Goal: Task Accomplishment & Management: Manage account settings

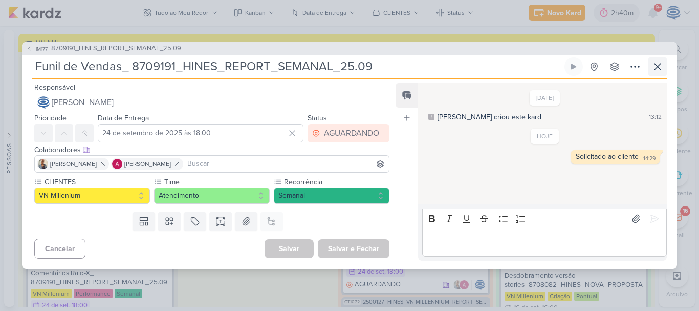
scroll to position [4, 0]
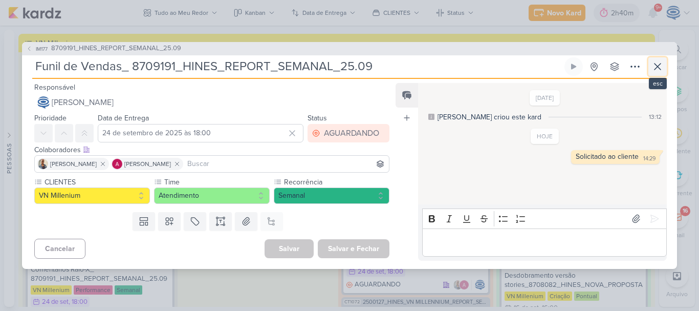
click at [654, 70] on icon at bounding box center [658, 66] width 12 height 12
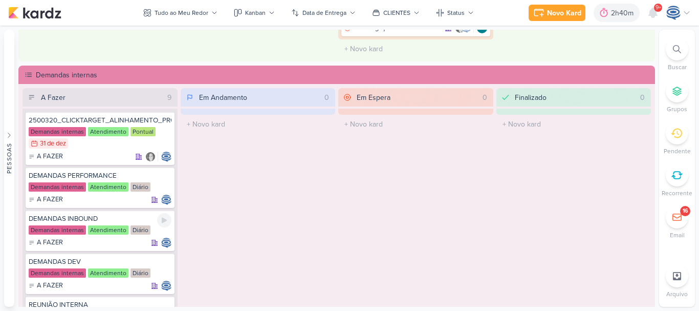
scroll to position [604, 0]
click at [169, 178] on div at bounding box center [164, 177] width 14 height 14
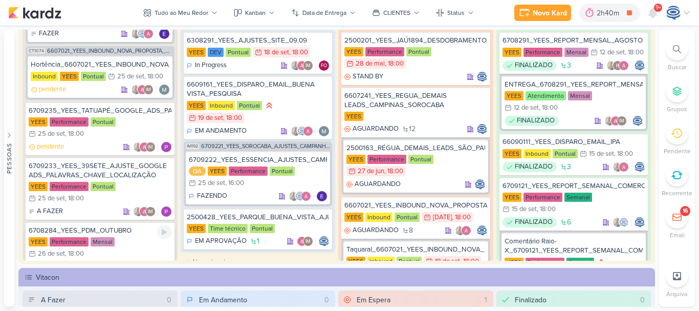
scroll to position [865, 0]
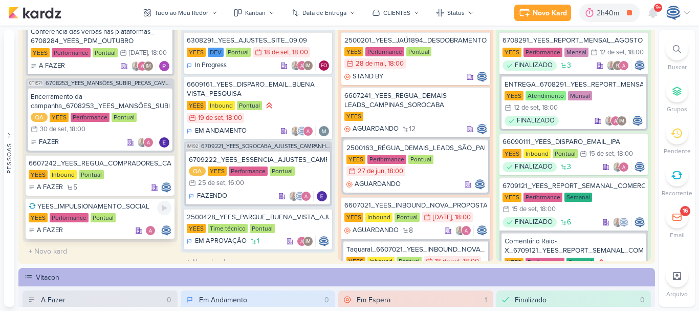
click at [138, 212] on div "YEES_IMPULSIONAMENTO_SOCIAL [GEOGRAPHIC_DATA] Performance Pontual A FAZER" at bounding box center [100, 218] width 149 height 41
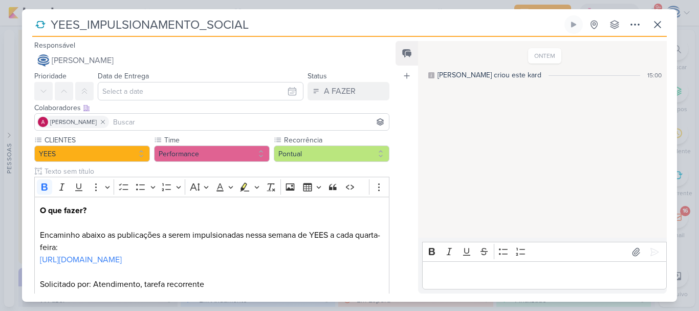
click at [50, 25] on input "YEES_IMPULSIONAMENTO_SOCIAL" at bounding box center [305, 24] width 515 height 18
paste input "6709234"
type input "6709234YEES_IMPULSIONAMENTO_SOCIAL"
type input "6709234_YEES_IMPULSIONAMENTO_SOCIAL"
drag, startPoint x: 343, startPoint y: 29, endPoint x: 53, endPoint y: 35, distance: 289.7
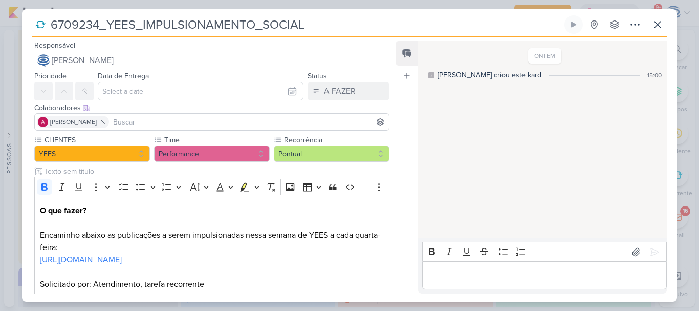
click at [53, 35] on div "6709234_YEES_IMPULSIONAMENTO_SOCIAL Criado por mim nenhum grupo disponível" at bounding box center [349, 25] width 635 height 21
type input "6709234_YEES_IMPULSIONAMENTO_SOCIAL"
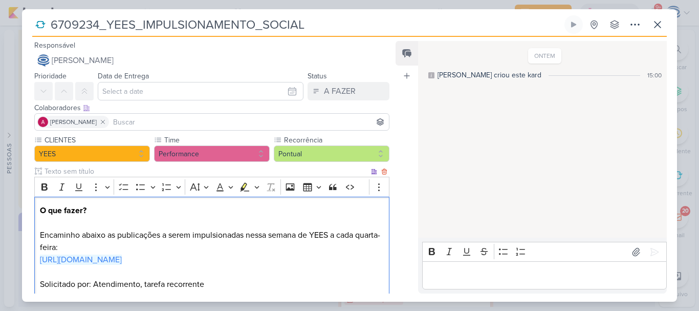
drag, startPoint x: 256, startPoint y: 267, endPoint x: 38, endPoint y: 257, distance: 217.7
click at [38, 257] on div "O que fazer? Encaminho abaixo as publicações a serem impulsionadas nessa semana…" at bounding box center [211, 248] width 355 height 102
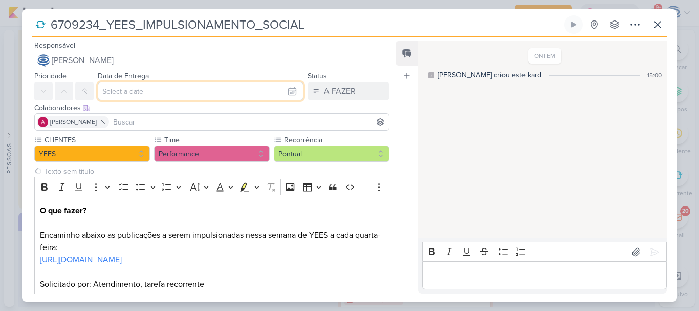
click at [144, 91] on input "text" at bounding box center [201, 91] width 206 height 18
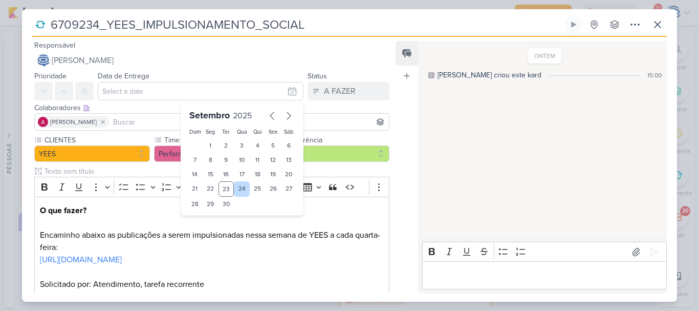
click at [244, 186] on div "24" at bounding box center [242, 188] width 16 height 15
type input "24 de setembro de 2025 às 23:59"
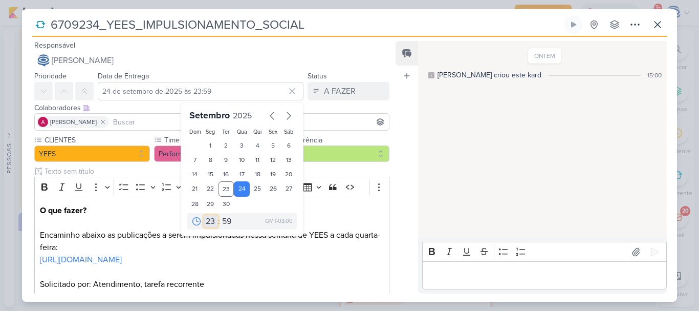
click at [204, 224] on select "00 01 02 03 04 05 06 07 08 09 10 11 12 13 14 15 16 17 18 19 20 21 22 23" at bounding box center [211, 221] width 14 height 12
select select "18"
click at [204, 215] on select "00 01 02 03 04 05 06 07 08 09 10 11 12 13 14 15 16 17 18 19 20 21 22 23" at bounding box center [211, 221] width 14 height 12
type input "24 de setembro de 2025 às 18:59"
click at [223, 218] on select "00 05 10 15 20 25 30 35 40 45 50 55 59" at bounding box center [227, 221] width 14 height 12
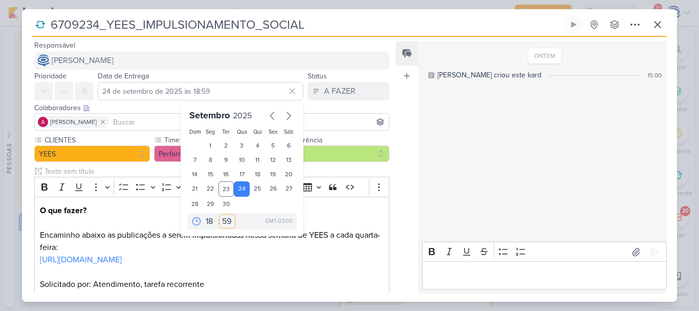
select select "0"
click at [220, 215] on select "00 05 10 15 20 25 30 35 40 45 50 55 59" at bounding box center [227, 221] width 14 height 12
type input "24 de setembro de 2025 às 18:00"
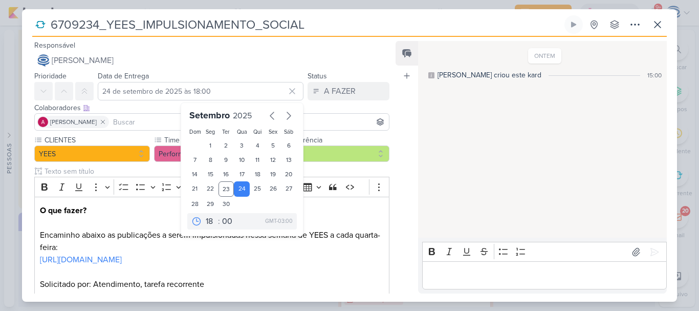
click at [143, 127] on input at bounding box center [249, 122] width 276 height 12
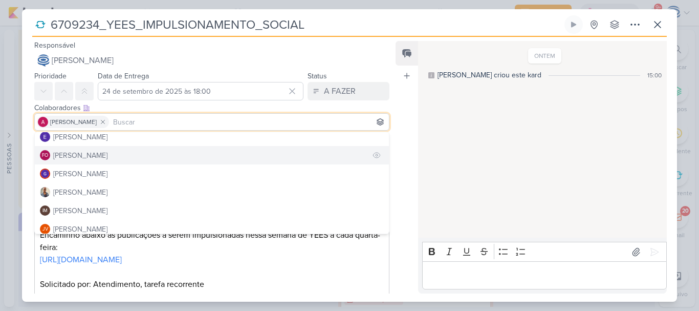
scroll to position [116, 0]
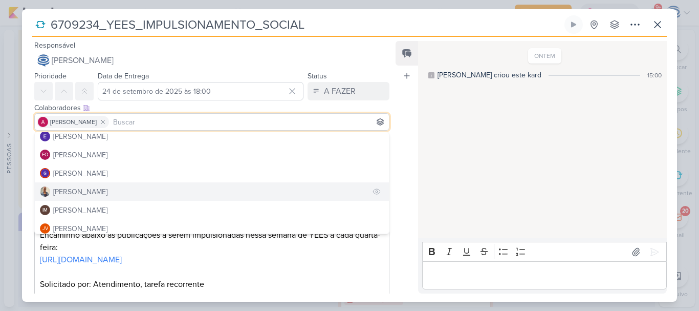
click at [127, 195] on button "[PERSON_NAME]" at bounding box center [212, 191] width 354 height 18
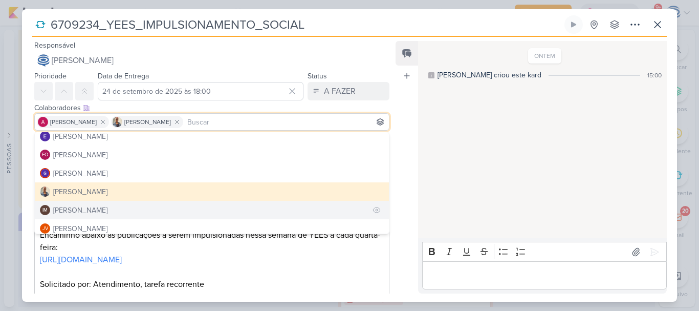
click at [107, 210] on div "[PERSON_NAME]" at bounding box center [80, 210] width 54 height 11
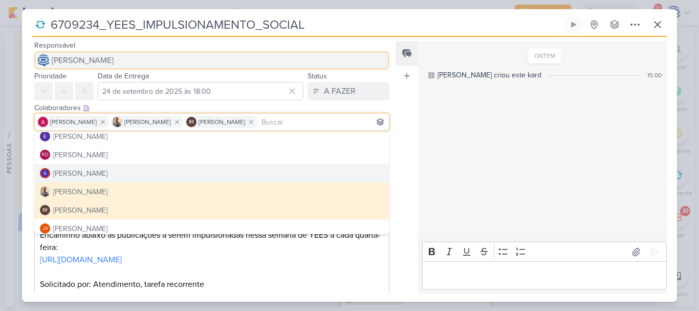
click at [114, 62] on span "[PERSON_NAME]" at bounding box center [83, 60] width 62 height 12
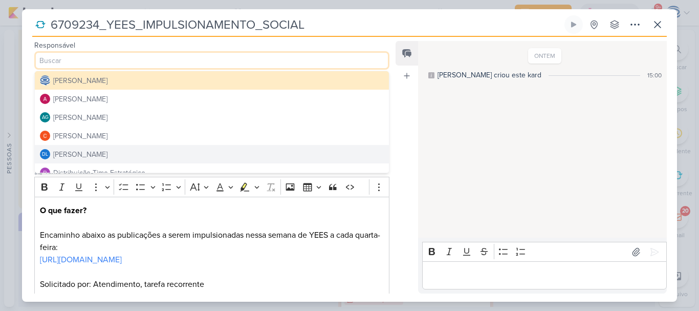
scroll to position [13, 0]
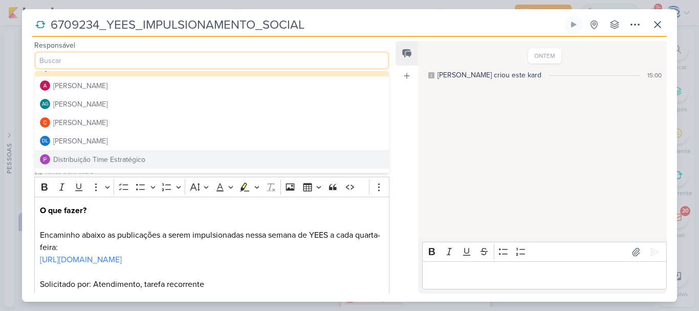
click at [117, 158] on div "Distribuição Time Estratégico" at bounding box center [99, 159] width 92 height 11
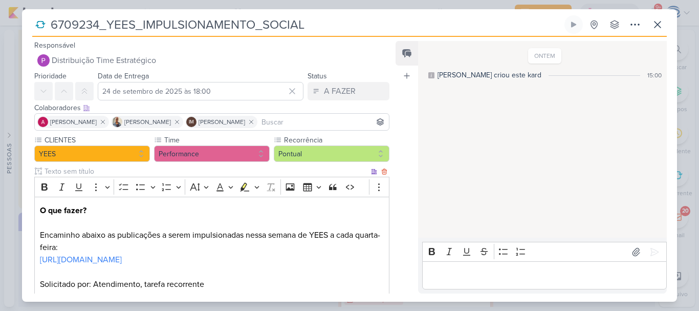
scroll to position [74, 0]
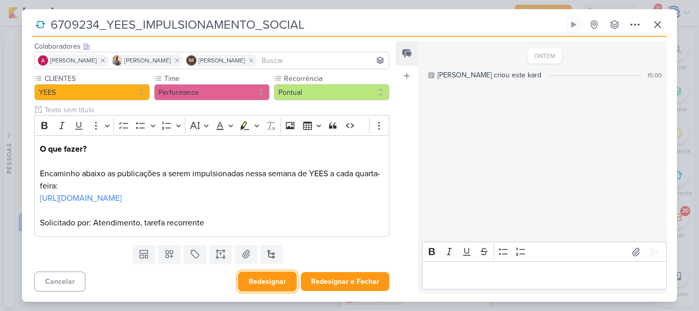
click at [250, 279] on button "Redesignar" at bounding box center [267, 281] width 59 height 20
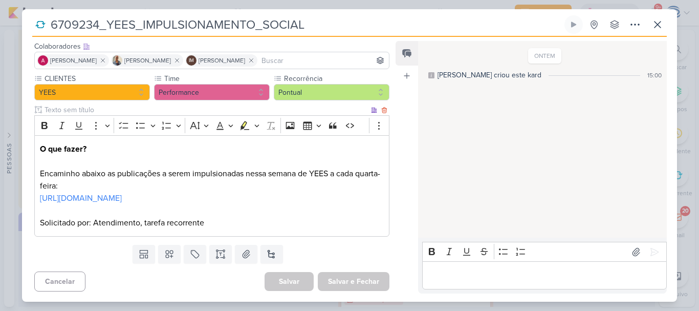
scroll to position [0, 0]
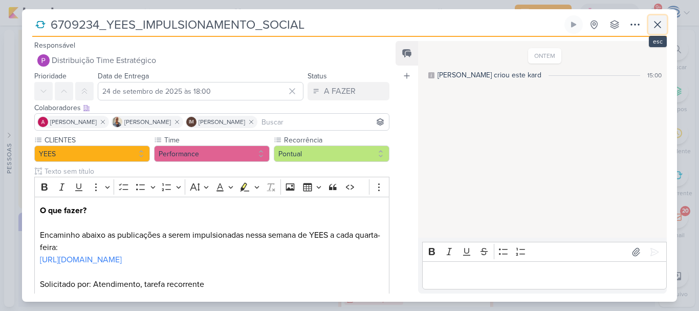
click at [658, 24] on icon at bounding box center [658, 24] width 6 height 6
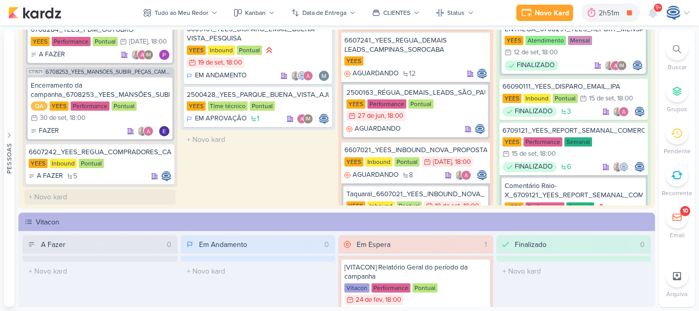
scroll to position [933, 0]
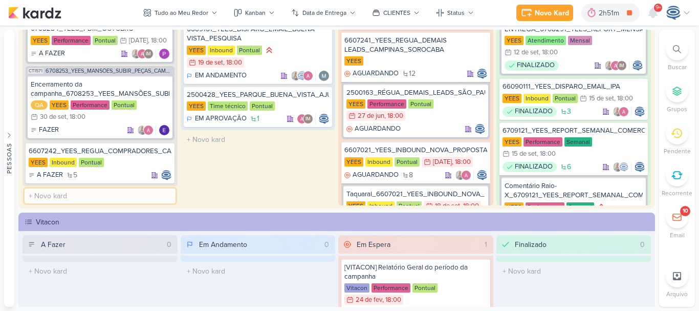
click at [113, 193] on input "text" at bounding box center [100, 195] width 151 height 15
paste input "6709236_YEES_SAVING_CONTAS_PERFORMANCE"
type input "6709236_YEES_SAVING_CONTAS_PERFORMANCE"
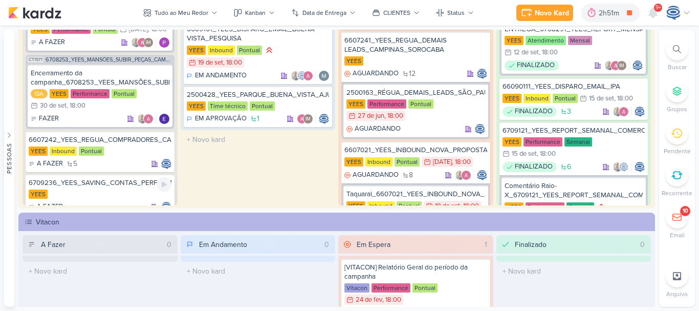
click at [127, 187] on div "6709236_YEES_SAVING_CONTAS_PERFORMANCE" at bounding box center [100, 182] width 143 height 9
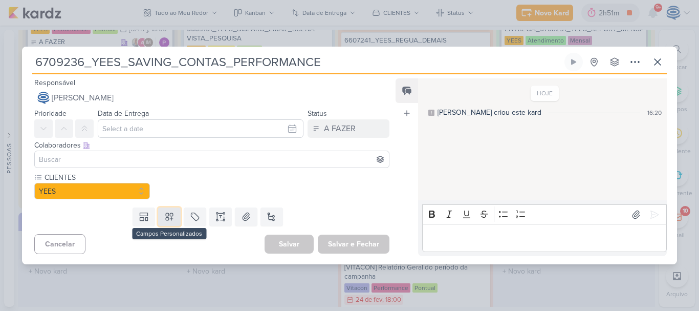
click at [173, 213] on button at bounding box center [169, 216] width 23 height 18
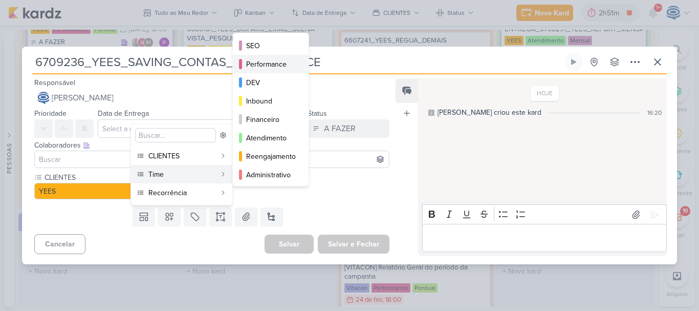
click at [271, 59] on div "Performance" at bounding box center [271, 64] width 50 height 11
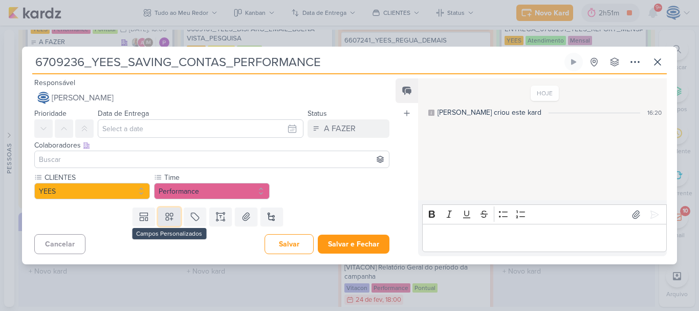
click at [169, 215] on icon at bounding box center [169, 216] width 10 height 10
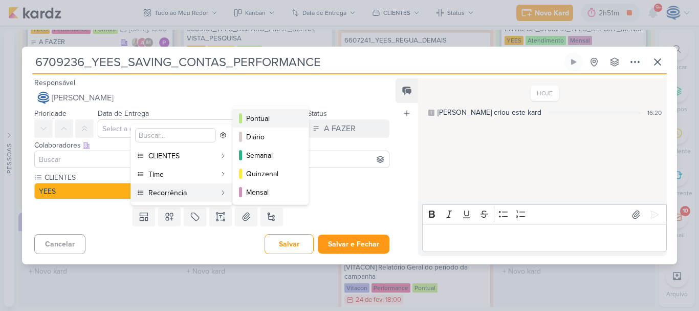
click at [269, 121] on div "Pontual" at bounding box center [271, 118] width 50 height 11
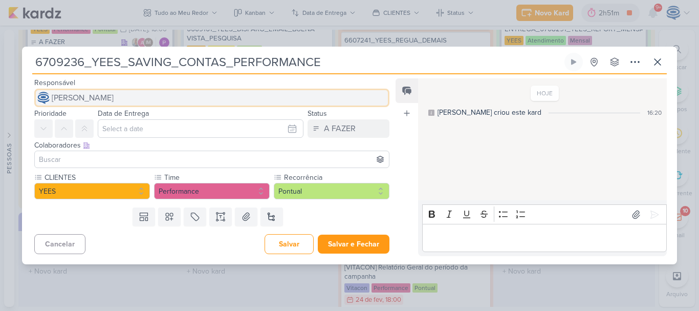
click at [177, 99] on button "[PERSON_NAME]" at bounding box center [211, 98] width 355 height 18
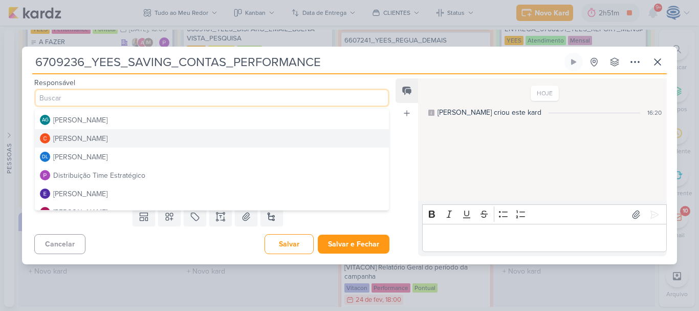
scroll to position [37, 0]
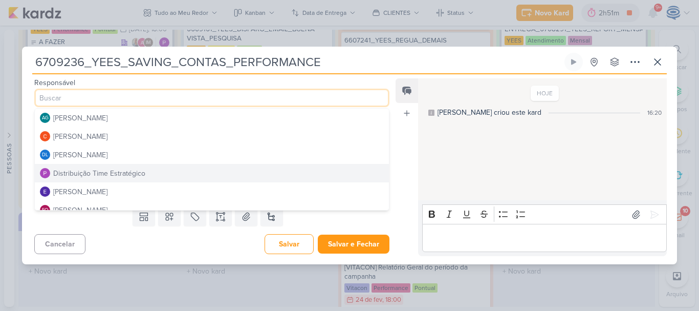
click at [114, 169] on div "Distribuição Time Estratégico" at bounding box center [99, 173] width 92 height 11
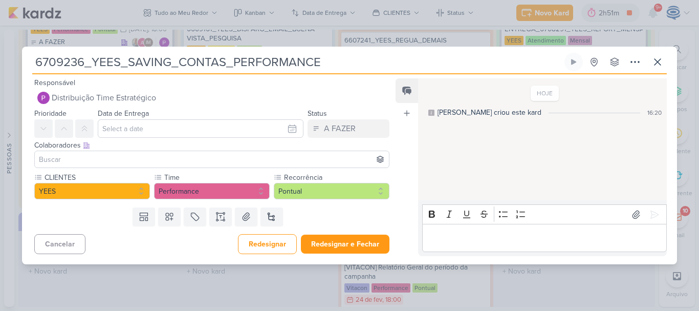
click at [117, 161] on input at bounding box center [212, 159] width 350 height 12
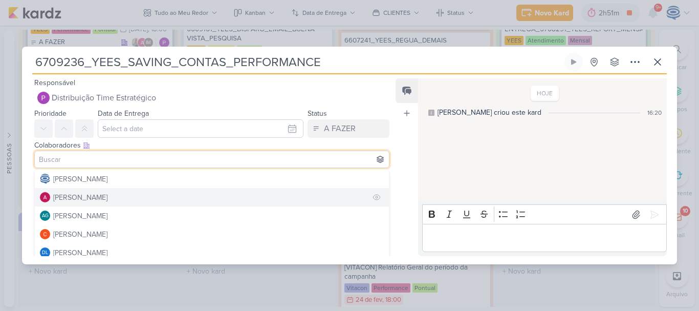
click at [118, 199] on button "[PERSON_NAME]" at bounding box center [212, 197] width 354 height 18
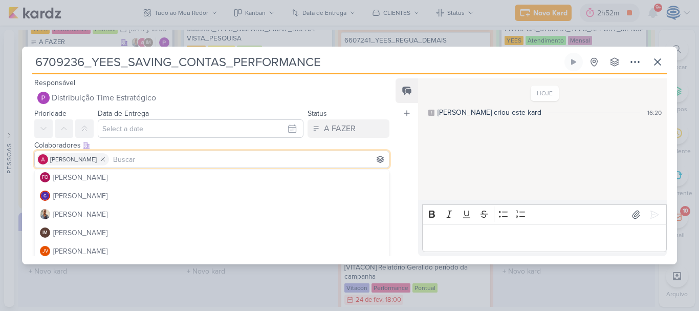
scroll to position [148, 0]
click at [118, 199] on button "[PERSON_NAME]" at bounding box center [212, 196] width 354 height 18
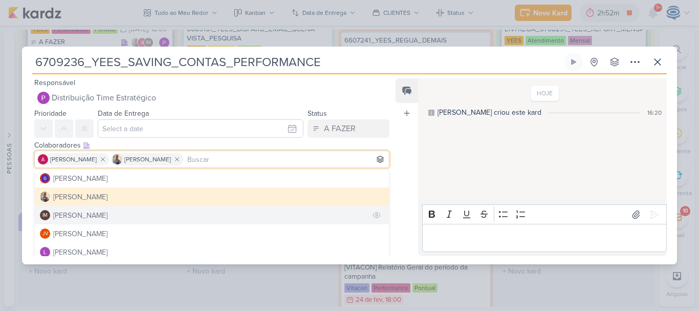
click at [107, 213] on div "[PERSON_NAME]" at bounding box center [80, 215] width 54 height 11
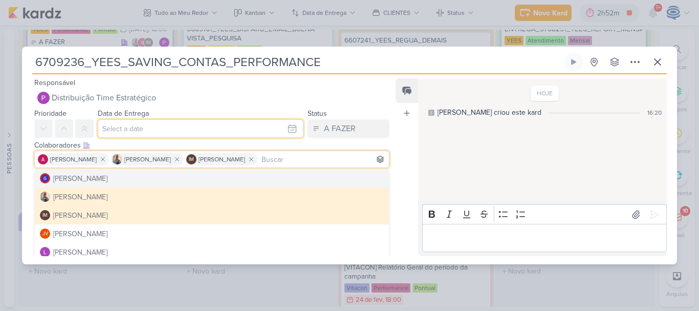
click at [193, 132] on input "text" at bounding box center [201, 128] width 206 height 18
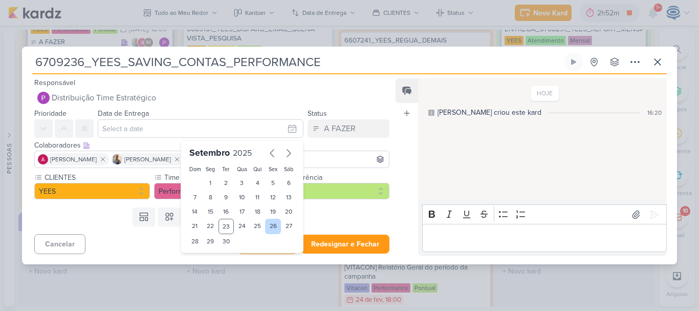
click at [271, 226] on div "26" at bounding box center [273, 226] width 16 height 15
type input "[DATE] 23:59"
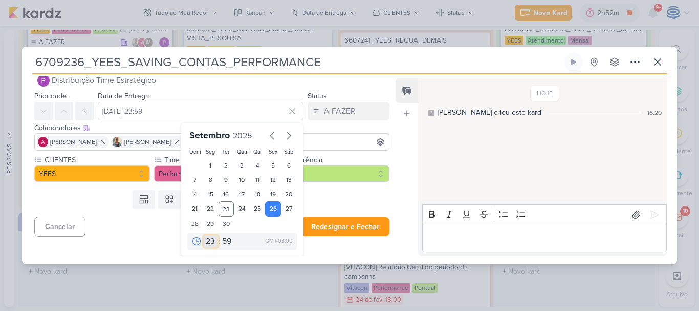
click at [207, 242] on select "00 01 02 03 04 05 06 07 08 09 10 11 12 13 14 15 16 17 18 19 20 21 22 23" at bounding box center [211, 241] width 14 height 12
select select "18"
click at [204, 235] on select "00 01 02 03 04 05 06 07 08 09 10 11 12 13 14 15 16 17 18 19 20 21 22 23" at bounding box center [211, 241] width 14 height 12
type input "[DATE] 18:59"
click at [226, 243] on select "00 05 10 15 20 25 30 35 40 45 50 55 59" at bounding box center [227, 241] width 14 height 12
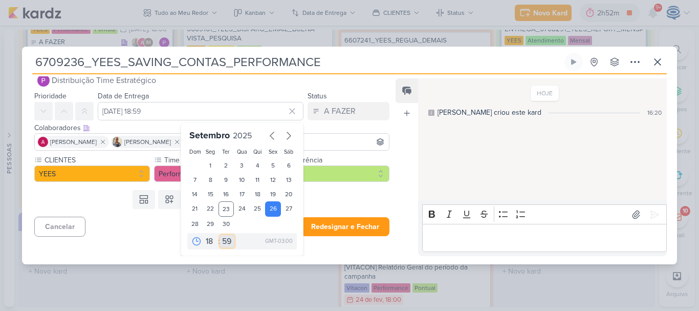
select select "0"
click at [220, 235] on select "00 05 10 15 20 25 30 35 40 45 50 55 59" at bounding box center [227, 241] width 14 height 12
type input "26 de setembro de 2025 às 18:00"
click at [329, 198] on div "Templates Campos Personalizados CLIENTES [GEOGRAPHIC_DATA]" at bounding box center [208, 199] width 372 height 27
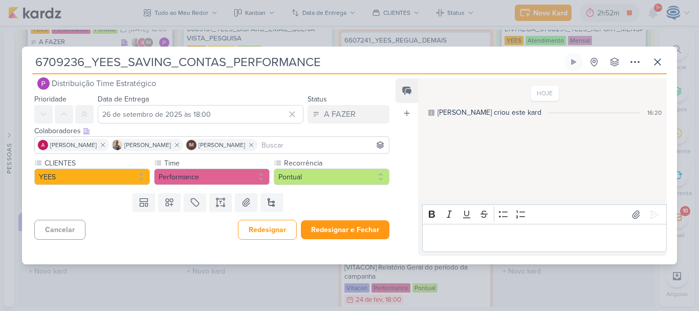
scroll to position [0, 0]
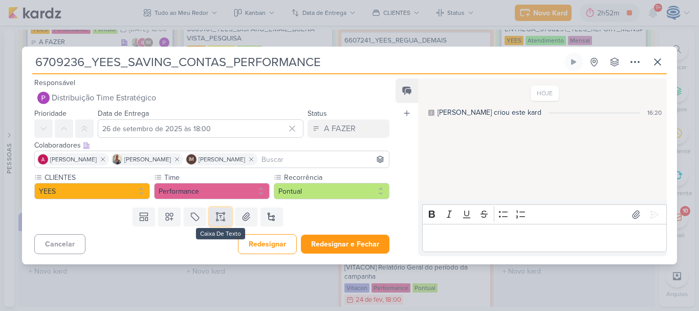
click at [221, 217] on icon at bounding box center [220, 216] width 10 height 10
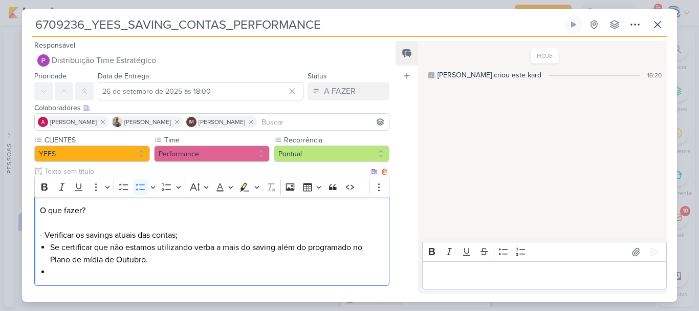
scroll to position [8, 0]
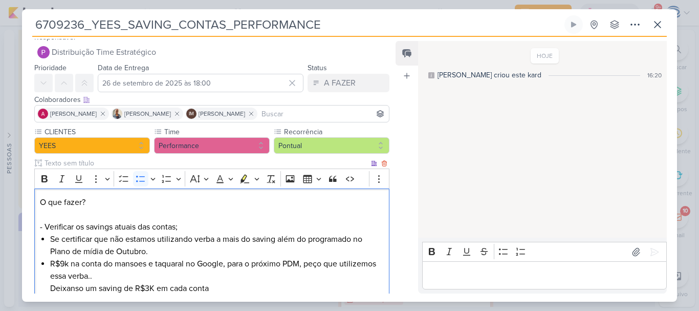
click at [48, 262] on div "O que fazer? - Verificar os savings atuais das contas; Se certificar que não es…" at bounding box center [211, 245] width 355 height 114
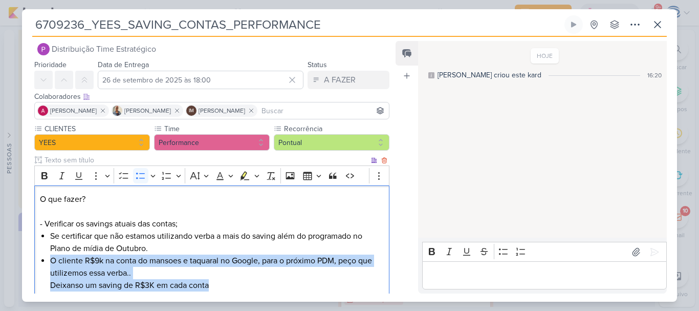
drag, startPoint x: 231, startPoint y: 286, endPoint x: 49, endPoint y: 259, distance: 184.6
click at [49, 259] on div "O que fazer? - Verificar os savings atuais das contas; Se certificar que não es…" at bounding box center [211, 242] width 355 height 114
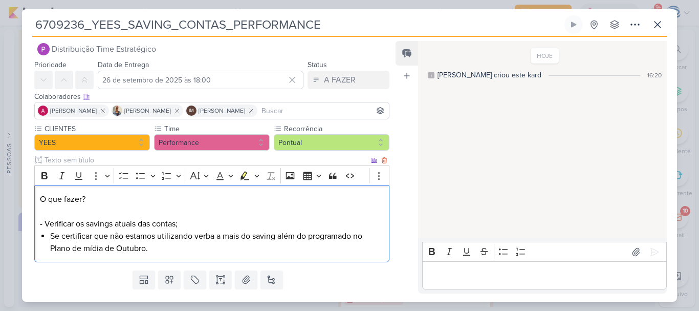
drag, startPoint x: 44, startPoint y: 227, endPoint x: 183, endPoint y: 227, distance: 139.2
click at [183, 227] on p "O que fazer? - Verificar os savings atuais das contas;" at bounding box center [212, 211] width 344 height 37
copy p "Verificar os savings atuais das contas;"
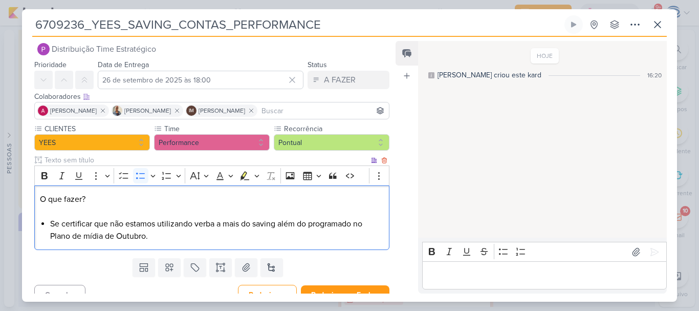
click at [46, 219] on div "O que fazer? Se certificar que não estamos utilizando verba a mais do saving al…" at bounding box center [211, 217] width 355 height 65
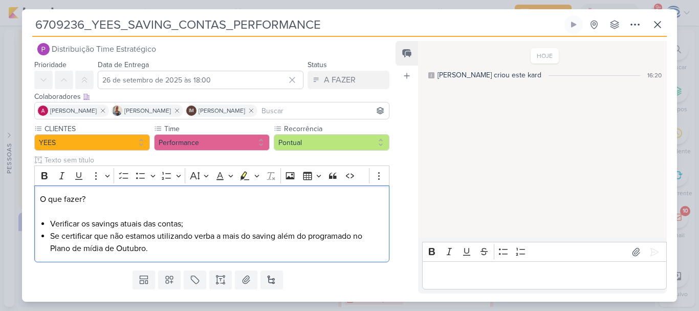
drag, startPoint x: 98, startPoint y: 199, endPoint x: 31, endPoint y: 189, distance: 67.8
click at [31, 189] on div "CLIENTES [GEOGRAPHIC_DATA] Time" at bounding box center [208, 194] width 372 height 143
click at [43, 177] on icon "Editor toolbar" at bounding box center [44, 175] width 6 height 7
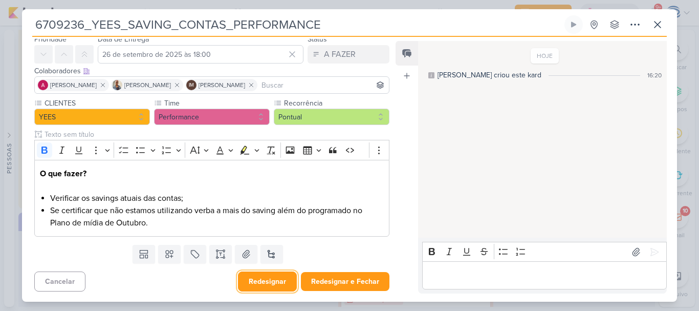
click at [250, 278] on button "Redesignar" at bounding box center [267, 281] width 59 height 20
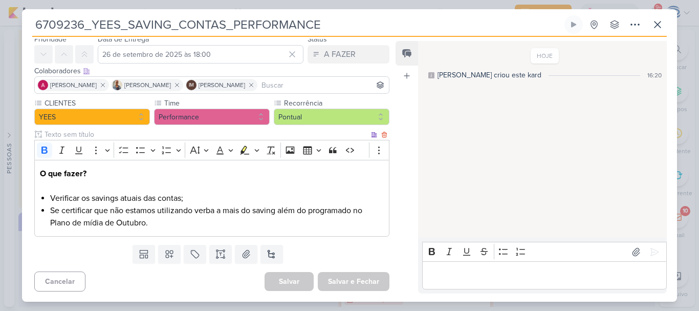
scroll to position [0, 0]
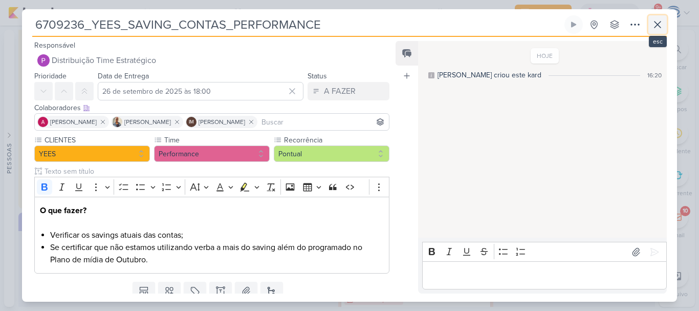
click at [651, 29] on button at bounding box center [657, 24] width 18 height 18
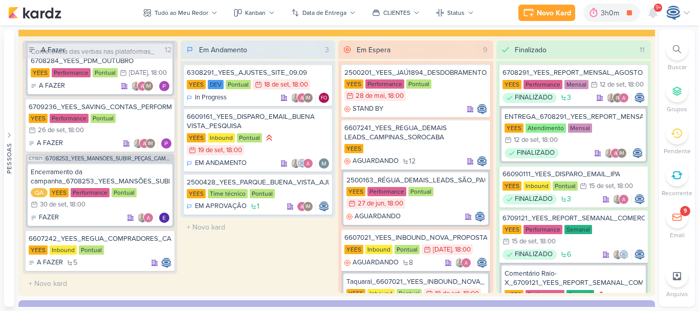
scroll to position [21, 0]
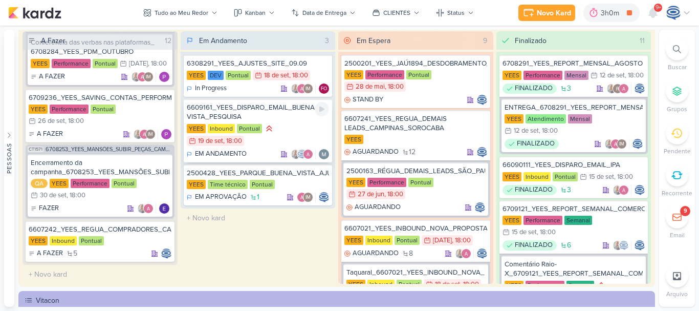
click at [289, 134] on div "YEES Inbound Pontual 19/9 [DATE] 18:00" at bounding box center [258, 135] width 143 height 24
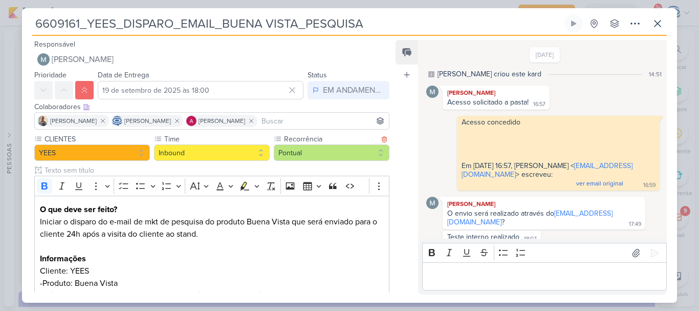
scroll to position [734, 0]
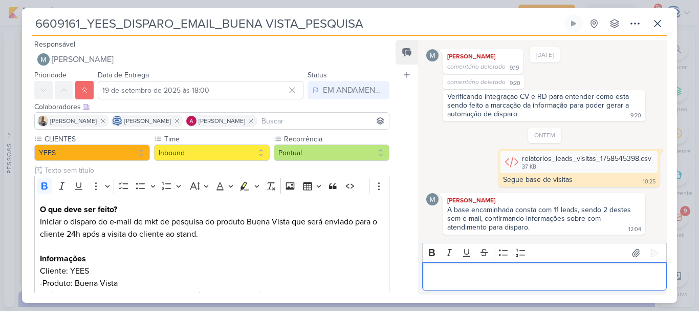
click at [493, 270] on p "Editor editing area: main" at bounding box center [544, 276] width 234 height 12
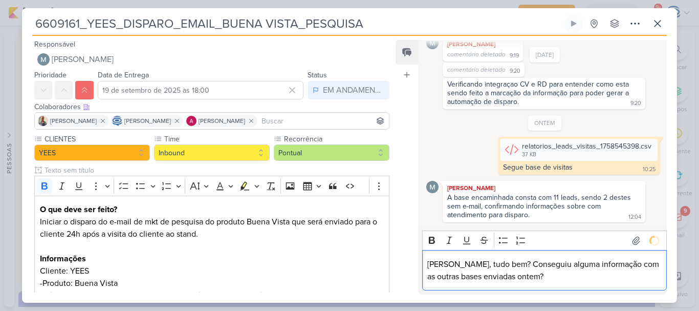
scroll to position [784, 0]
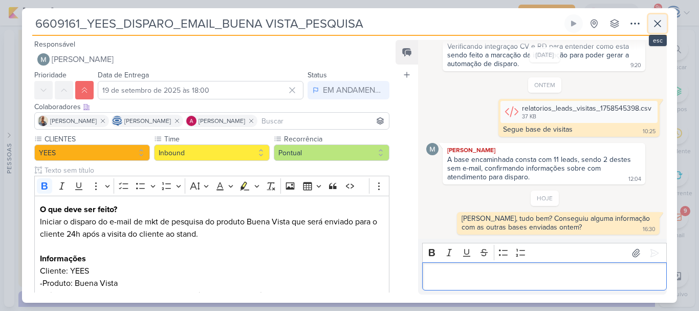
click at [654, 24] on icon at bounding box center [658, 23] width 12 height 12
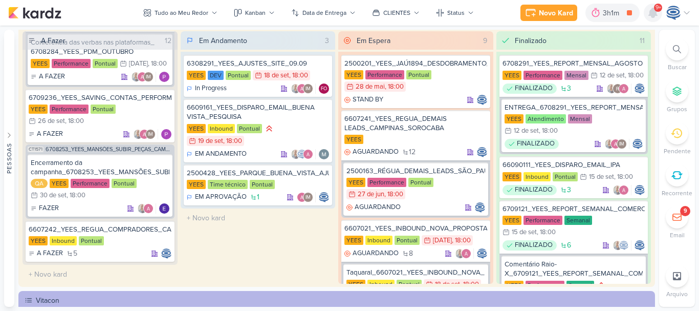
click at [652, 11] on icon at bounding box center [653, 12] width 8 height 9
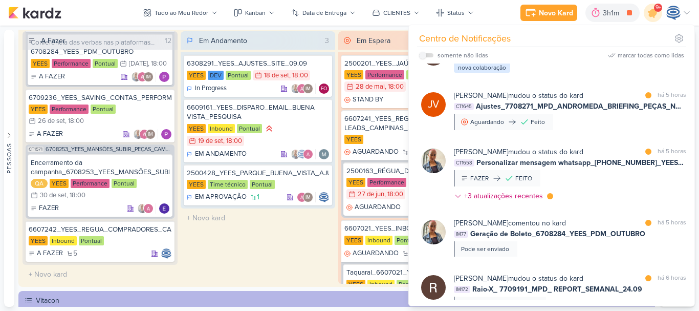
scroll to position [654, 0]
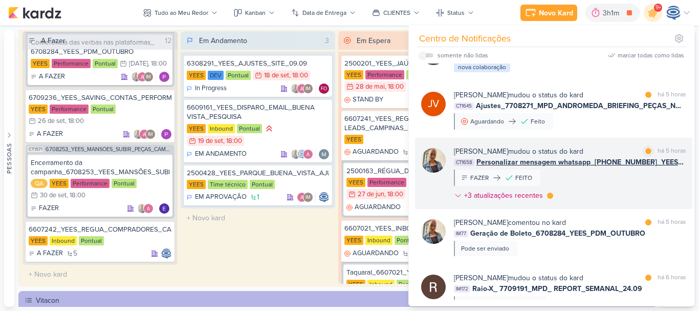
click at [580, 167] on span "Personalizar mensagem whatsapp_[PHONE_NUMBER]_YEES_TAQUARAL_MANSÕES_AJUSTE_CAMP…" at bounding box center [581, 162] width 210 height 11
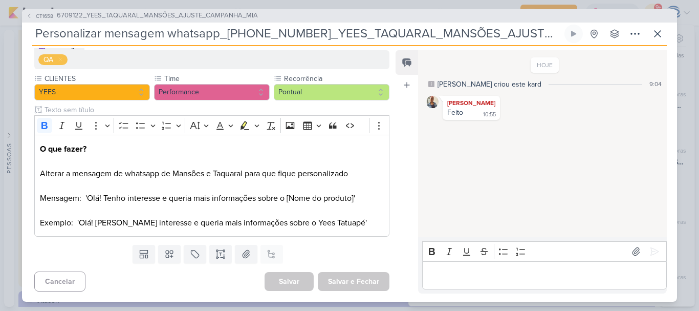
scroll to position [0, 0]
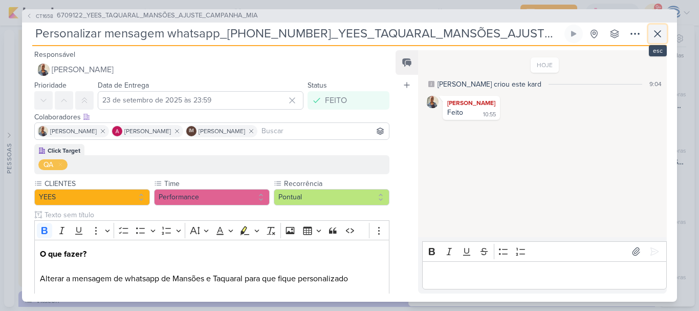
click at [656, 29] on icon at bounding box center [658, 34] width 12 height 12
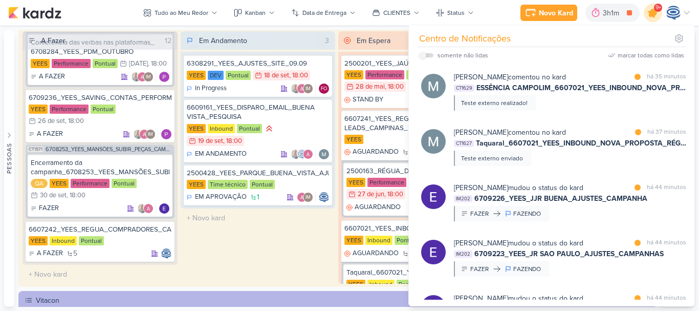
click at [649, 12] on icon at bounding box center [653, 13] width 12 height 12
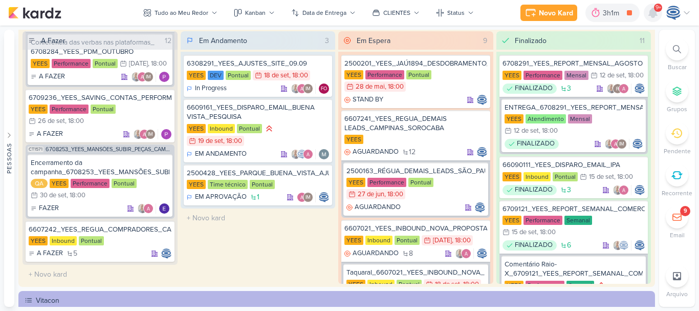
click at [649, 12] on icon at bounding box center [653, 13] width 12 height 12
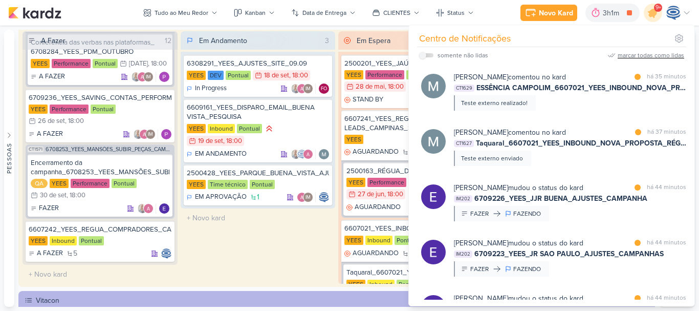
click at [670, 52] on div "marcar todas como lidas" at bounding box center [651, 55] width 67 height 9
click at [653, 17] on icon at bounding box center [653, 13] width 12 height 12
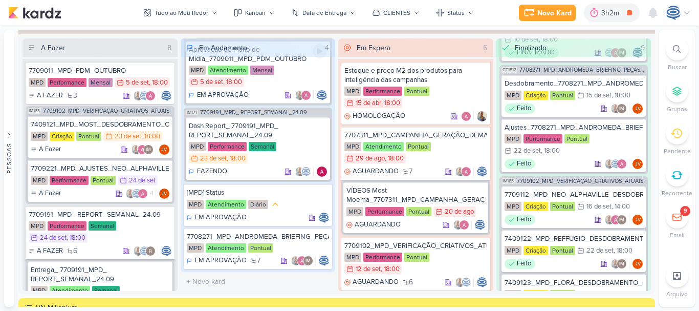
scroll to position [937, 0]
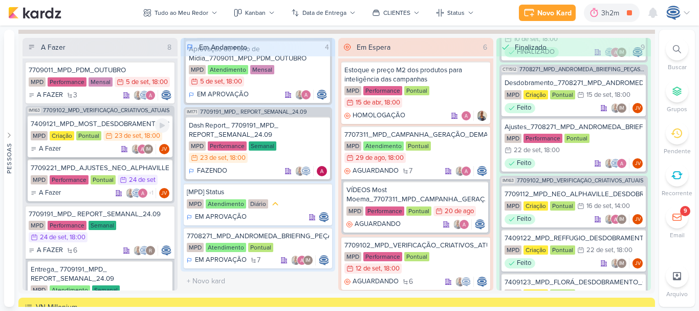
click at [106, 147] on div "A Fazer IM JV" at bounding box center [100, 149] width 139 height 10
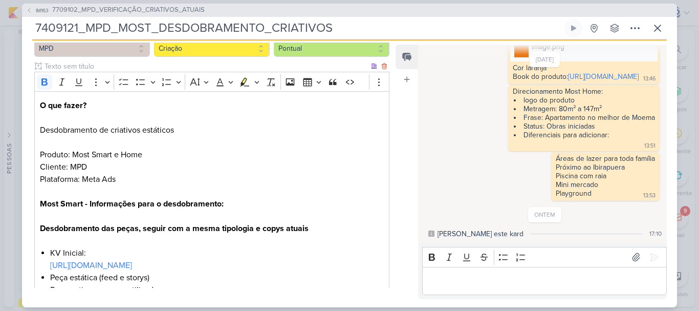
scroll to position [0, 0]
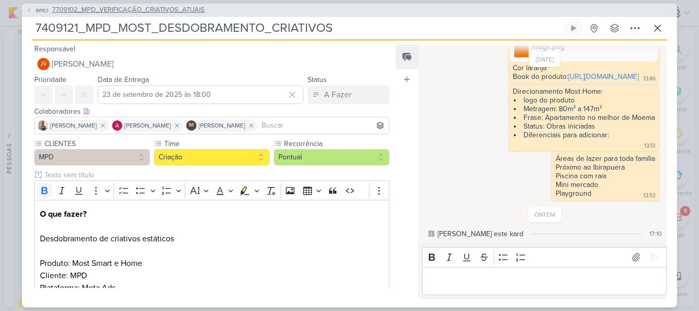
click at [107, 7] on span "7709102_MPD_VERIFICAÇÃO_CRIATIVOS_ATUAIS" at bounding box center [128, 10] width 153 height 10
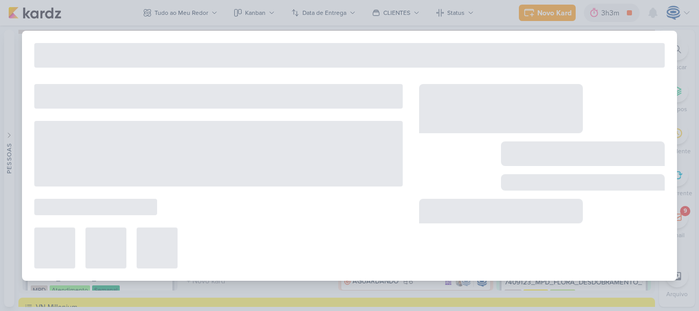
type input "7709102_MPD_VERIFICAÇÃO_CRIATIVOS_ATUAIS"
type input "12 de setembro de 2025 às 18:00"
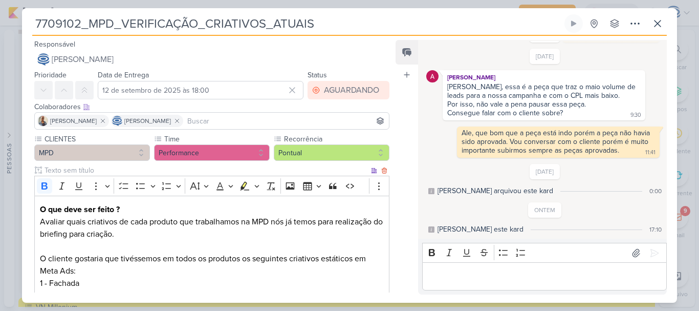
scroll to position [234, 0]
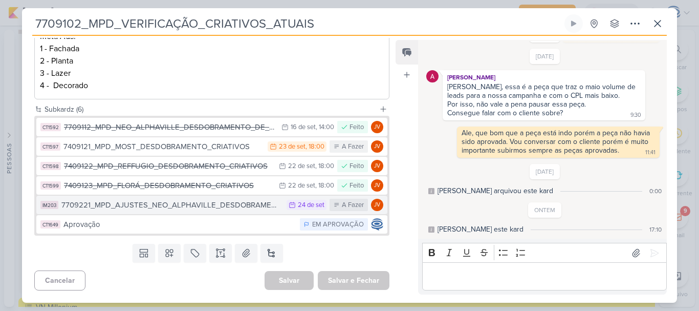
click at [212, 208] on div "7709221_MPD_AJUSTES_NEO_ALPHAVILLE_DESDOBRAMENTO_DE_PEÇAS" at bounding box center [171, 205] width 220 height 12
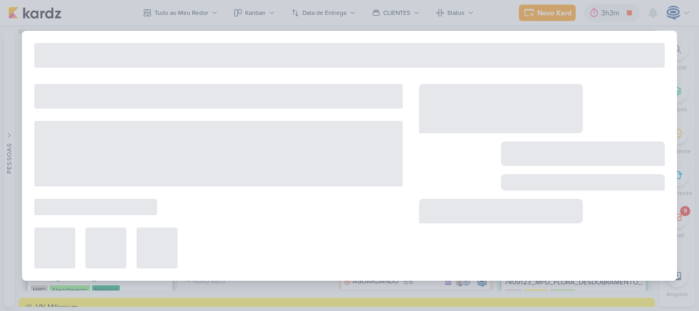
type input "7709221_MPD_AJUSTES_NEO_ALPHAVILLE_DESDOBRAMENTO_DE_PEÇAS"
type input "24 de setembro de 2025 às 23:59"
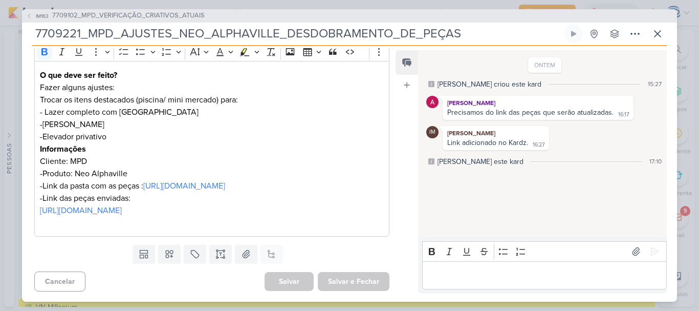
scroll to position [0, 0]
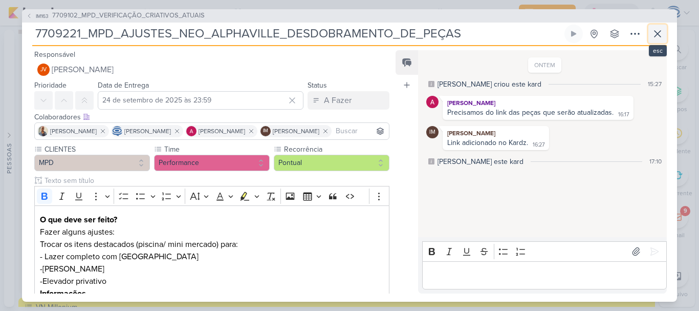
click at [660, 33] on icon at bounding box center [658, 34] width 12 height 12
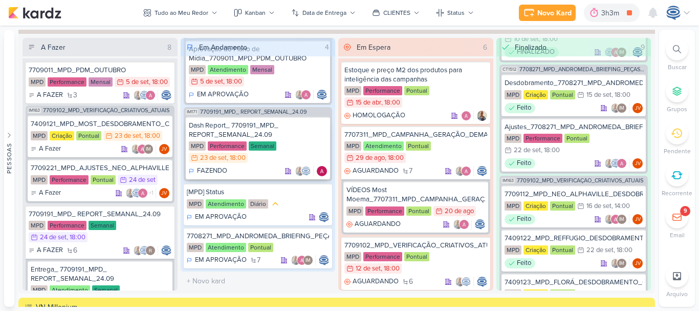
drag, startPoint x: 660, startPoint y: 33, endPoint x: 213, endPoint y: 171, distance: 467.8
click at [213, 171] on div "Pessoas [GEOGRAPHIC_DATA] A l e s s a n d r a G o m e s AG A l i n e G i m e n …" at bounding box center [349, 168] width 699 height 277
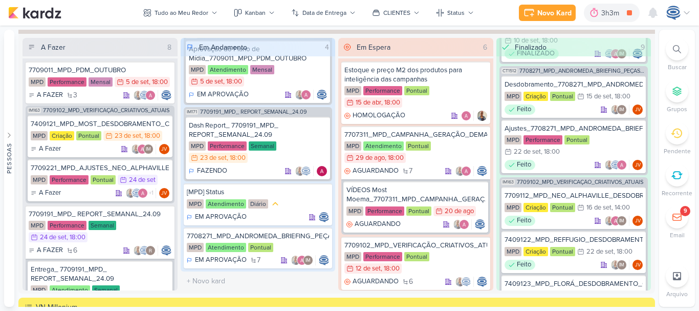
click at [74, 16] on div "Novo Kard Ctrl + k 3h3m DEMANDAS PERFORMANCE 0h22m Hoje 3h3m Semana 0h23m Mês 0…" at bounding box center [349, 13] width 683 height 26
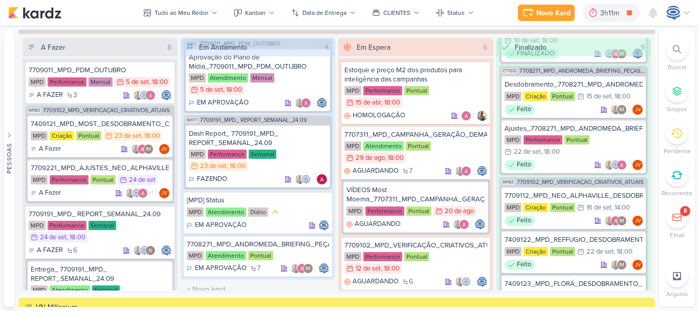
scroll to position [31, 0]
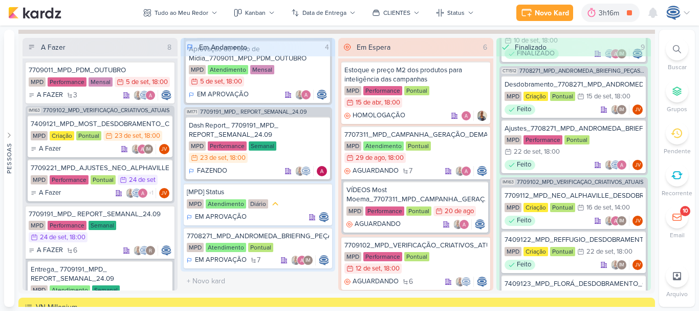
click at [670, 50] on div at bounding box center [677, 49] width 23 height 23
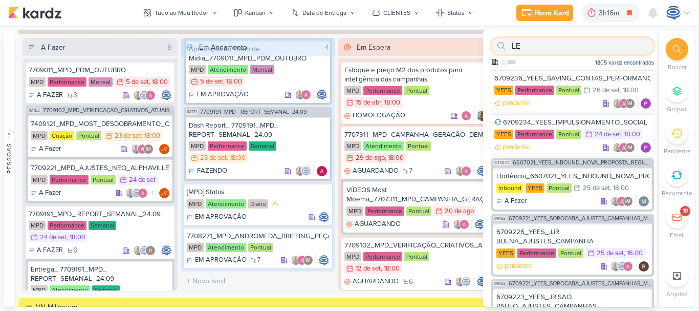
type input "L"
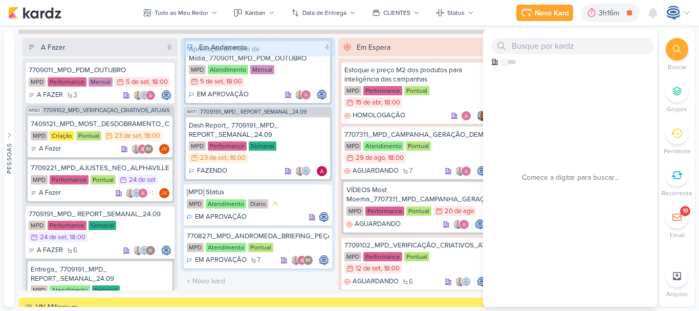
drag, startPoint x: 670, startPoint y: 50, endPoint x: 665, endPoint y: 48, distance: 5.5
click at [665, 48] on li "Buscar" at bounding box center [677, 55] width 36 height 34
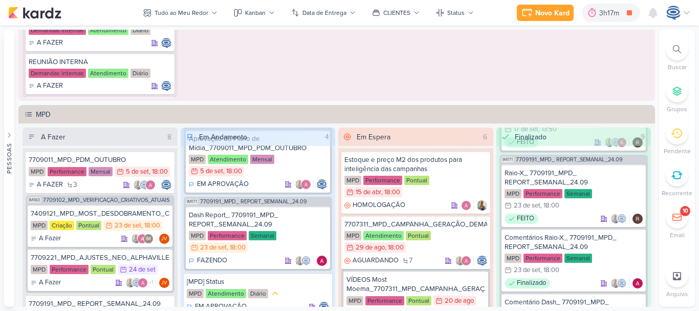
scroll to position [940, 0]
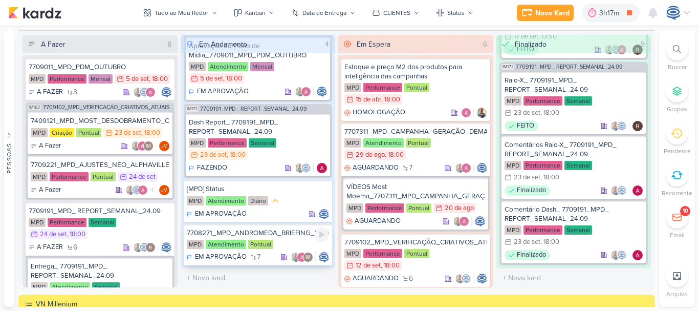
click at [300, 236] on div "7708271_MPD_ANDROMEDA_BRIEFING_PEÇAS_NOVO_KV_LANÇAMENTO" at bounding box center [258, 232] width 143 height 9
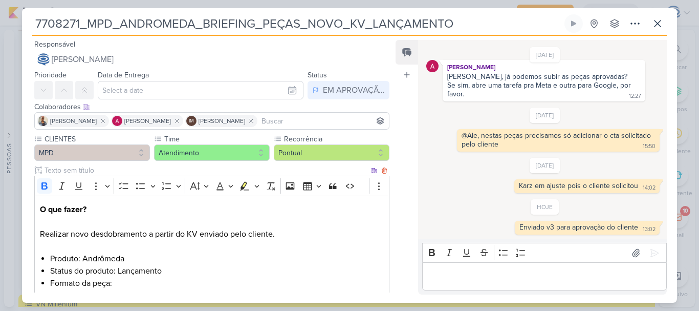
scroll to position [401, 0]
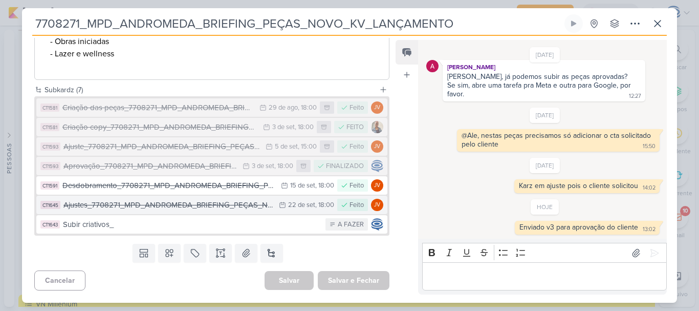
click at [204, 207] on div "Ajustes_7708271_MPD_ANDROMEDA_BRIEFING_PEÇAS_NOVO_KV_LANÇAMENTO_v3" at bounding box center [168, 205] width 210 height 12
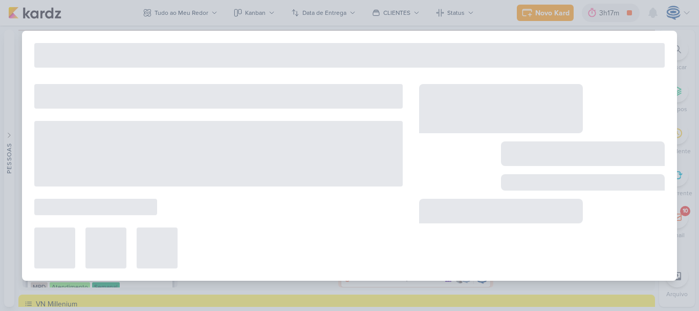
type input "Ajustes_7708271_MPD_ANDROMEDA_BRIEFING_PEÇAS_NOVO_KV_LANÇAMENTO_v3"
type input "22 de setembro de 2025 às 18:00"
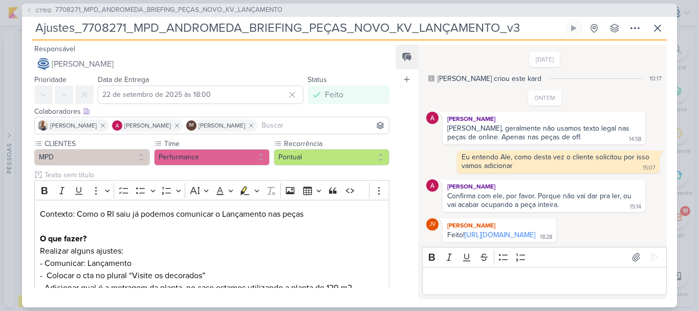
scroll to position [168, 0]
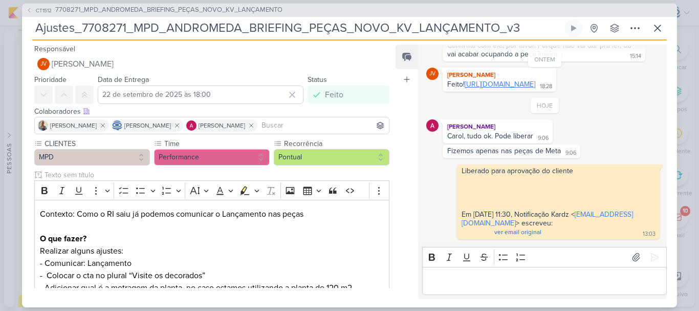
click at [495, 86] on link "[URL][DOMAIN_NAME]" at bounding box center [500, 84] width 71 height 9
click at [663, 28] on icon at bounding box center [658, 28] width 12 height 12
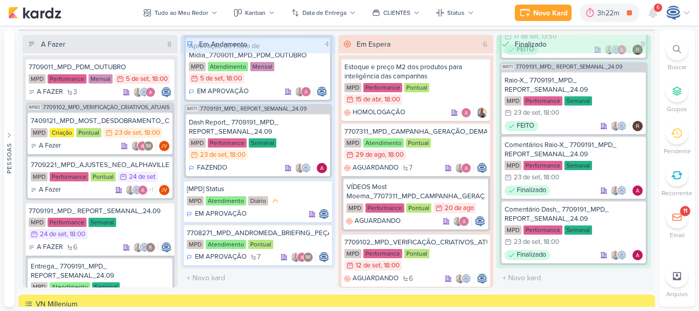
scroll to position [933, 0]
click at [558, 12] on div "Novo Kard" at bounding box center [550, 13] width 34 height 11
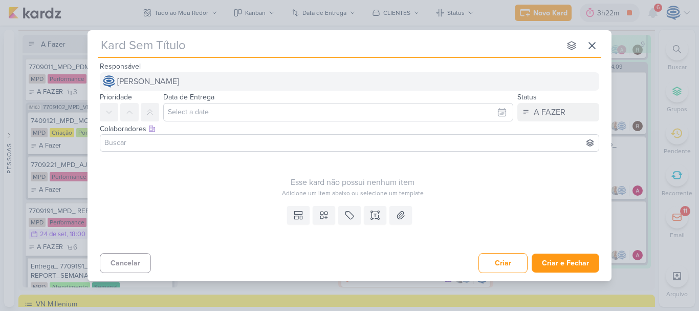
type input "6709237_YEES_ESSENCIA_CAMPOLIM_ALTERÇÃO_DASHBOARD"
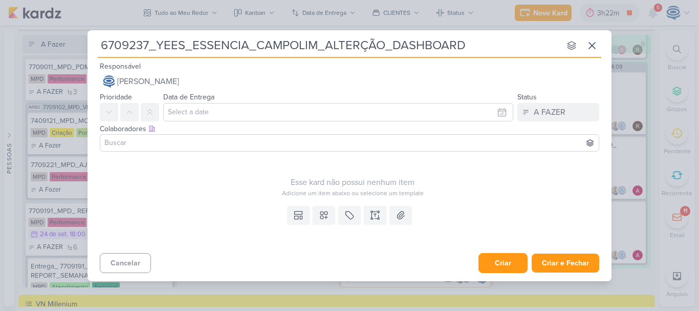
type input "6709237_YEES_ESSENCIA_CAMPOLIM_ALTERÇÃO_DASHBOARD"
click at [493, 269] on button "Criar" at bounding box center [503, 263] width 49 height 20
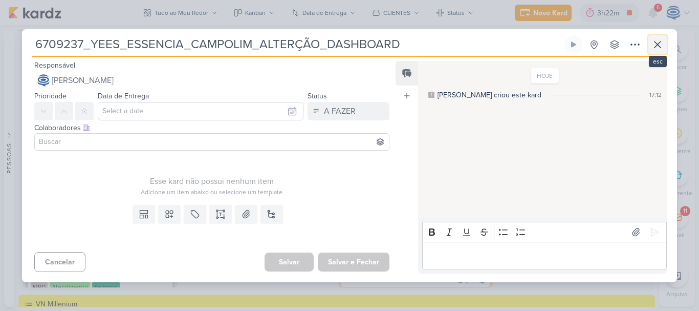
click at [660, 41] on icon at bounding box center [658, 44] width 12 height 12
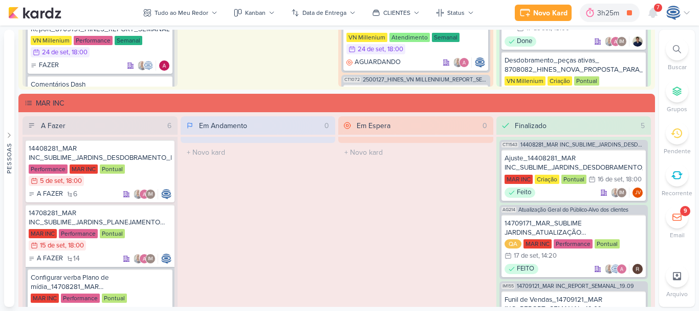
scroll to position [1767, 0]
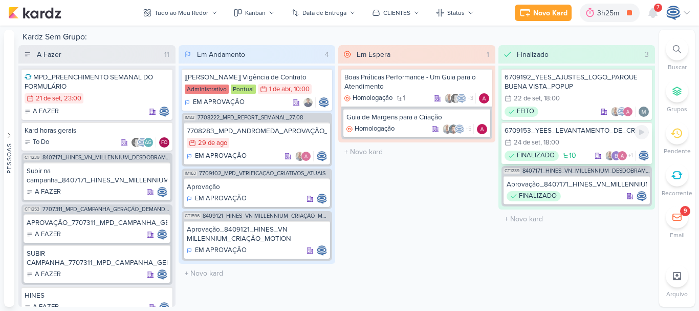
click at [561, 142] on div "24/9 [DATE] 18:00" at bounding box center [577, 142] width 145 height 11
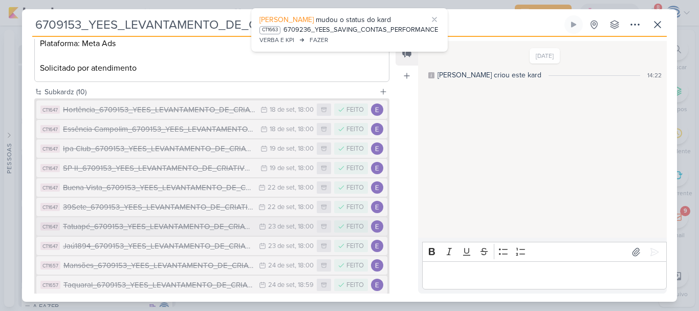
scroll to position [281, 0]
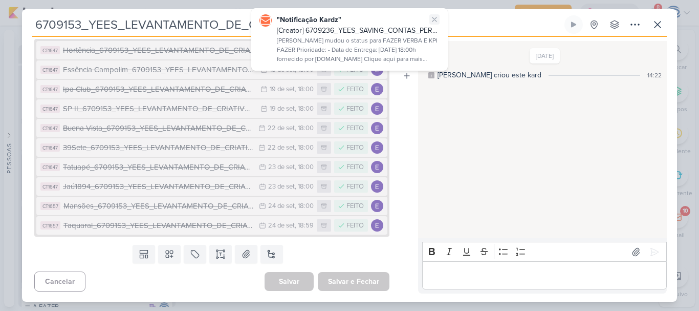
click at [435, 17] on icon at bounding box center [434, 19] width 8 height 8
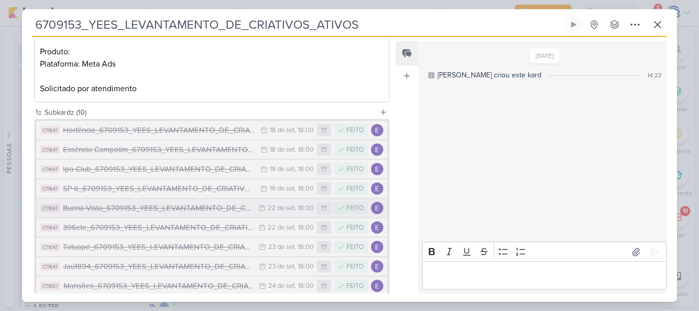
scroll to position [0, 0]
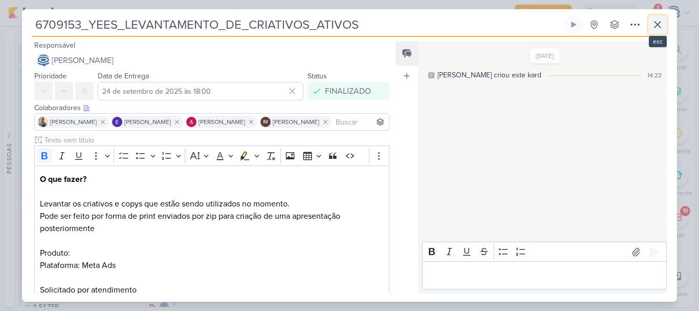
click at [661, 26] on icon at bounding box center [658, 24] width 12 height 12
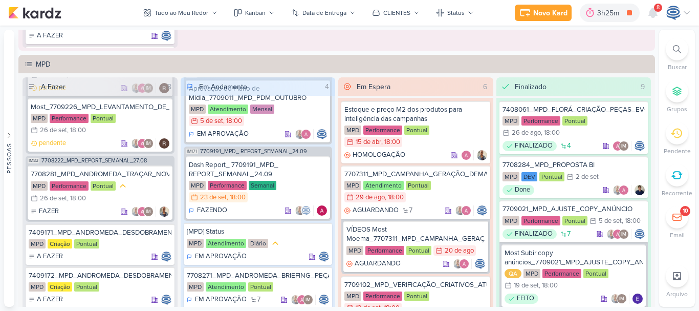
scroll to position [898, 0]
click at [680, 52] on icon at bounding box center [677, 49] width 8 height 8
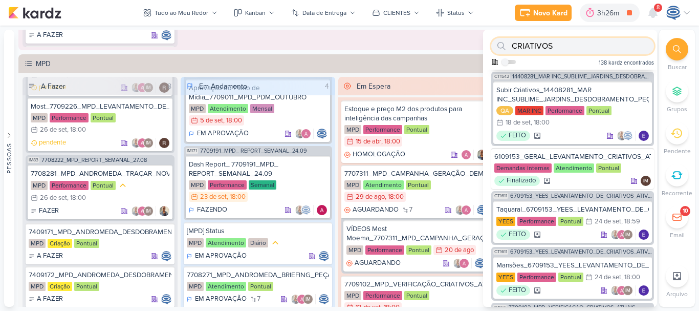
scroll to position [428, 0]
type input "CRIATIVOS"
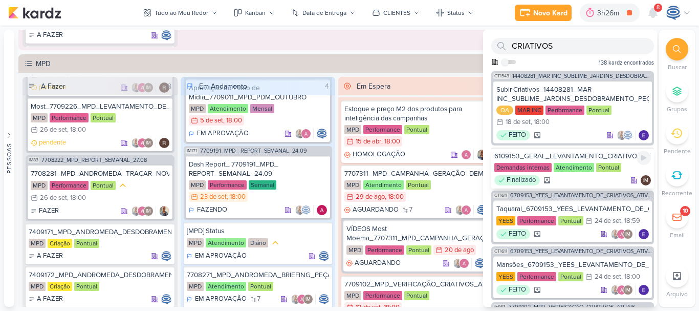
click at [593, 157] on div "6109153_GERAL_LEVANTAMENTO_CRIATIVOS_ATIVOS_BIBLIOTECA_ANÚNCIOS" at bounding box center [572, 155] width 157 height 9
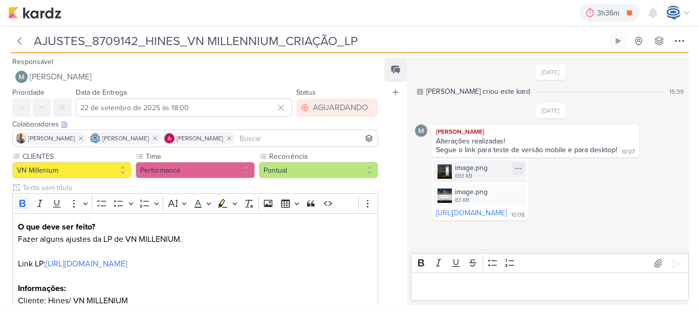
click at [493, 172] on div "image.png 693 KB" at bounding box center [479, 171] width 93 height 22
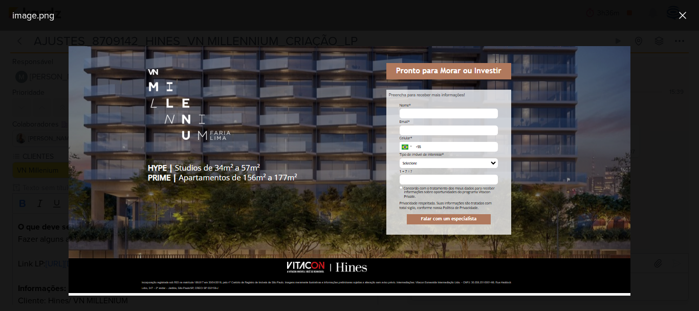
click at [688, 139] on div at bounding box center [349, 171] width 699 height 280
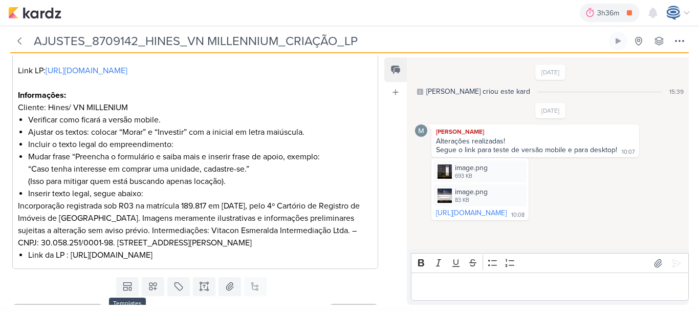
scroll to position [193, 0]
click at [504, 169] on div "image.png 693 KB" at bounding box center [479, 171] width 93 height 22
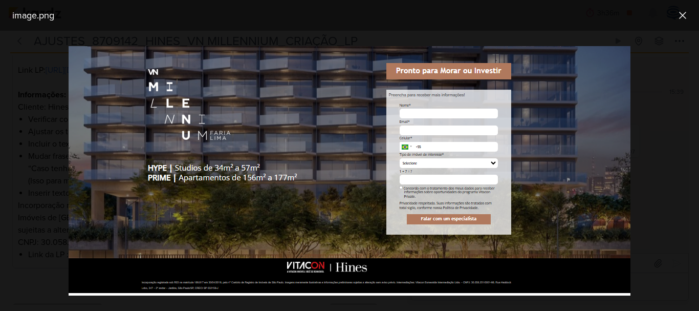
click at [684, 87] on div at bounding box center [349, 171] width 699 height 280
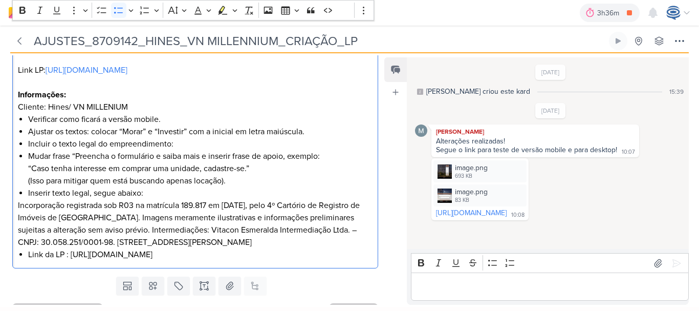
drag, startPoint x: 67, startPoint y: 158, endPoint x: 98, endPoint y: 157, distance: 31.7
drag, startPoint x: 98, startPoint y: 157, endPoint x: 89, endPoint y: 165, distance: 12.7
click at [89, 165] on li "Mudar frase “Preencha o formulário e saiba mais e inserir frase de apoio, exemp…" at bounding box center [200, 168] width 345 height 37
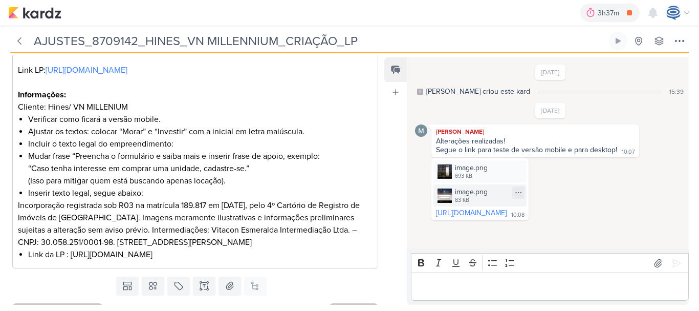
click at [490, 196] on div "image.png 83 KB" at bounding box center [479, 195] width 93 height 22
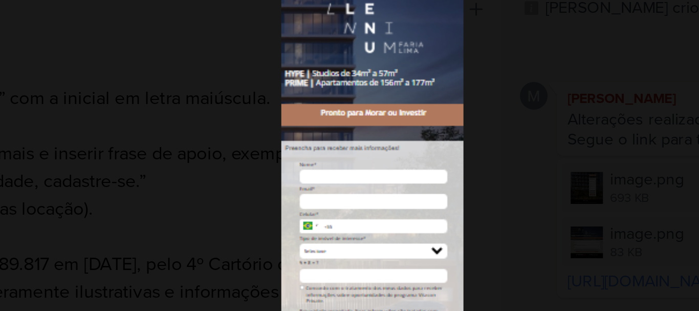
click at [407, 175] on div at bounding box center [349, 171] width 699 height 280
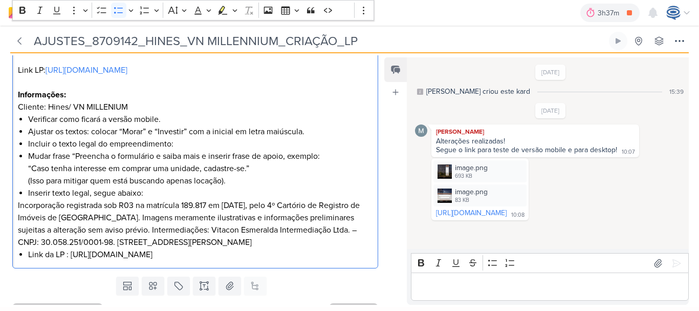
drag, startPoint x: 42, startPoint y: 179, endPoint x: 153, endPoint y: 183, distance: 111.1
drag, startPoint x: 153, startPoint y: 183, endPoint x: 150, endPoint y: 240, distance: 56.9
click at [150, 240] on p "Incorporação registrada sob R03 na matrícula 189.817 em 30/04/2019, pelo 4º Car…" at bounding box center [195, 223] width 355 height 49
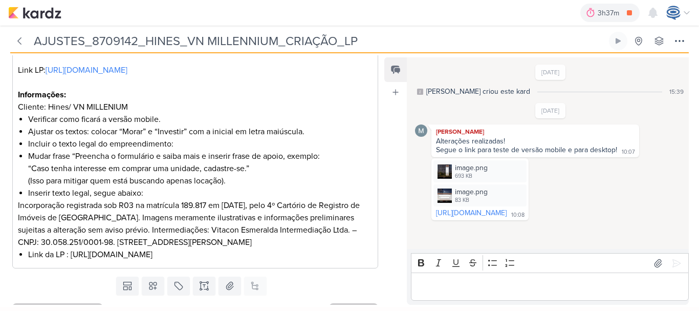
drag, startPoint x: 651, startPoint y: 214, endPoint x: 429, endPoint y: 212, distance: 221.6
click at [431, 211] on div "image.png 693 KB Adicionar ao Kard Baixar image.png 83 KB Adicionar ao Kard Bai…" at bounding box center [479, 189] width 97 height 62
drag, startPoint x: 431, startPoint y: 211, endPoint x: 608, endPoint y: 230, distance: 177.6
click at [608, 230] on div "18/9/25 Isabella criou este kard 15:39 19/9/25 Mariana Amorim 10:07" at bounding box center [547, 153] width 281 height 190
copy div "https://empreendimentos.vitacon.com.br/conheca-o-vn-millennium"
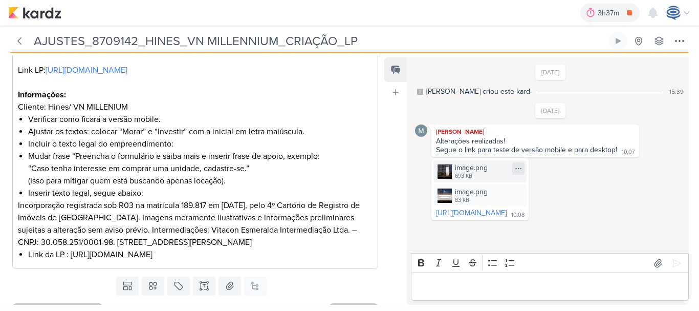
click at [523, 170] on icon at bounding box center [518, 168] width 8 height 8
click at [627, 208] on button "Baixar" at bounding box center [617, 202] width 82 height 15
click at [525, 188] on div at bounding box center [518, 192] width 12 height 12
click at [614, 229] on div "Baixar" at bounding box center [604, 226] width 19 height 11
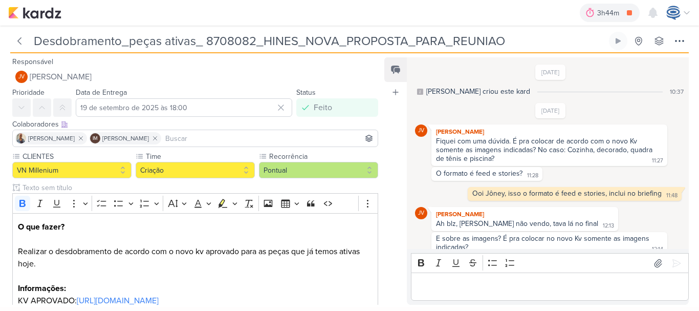
scroll to position [129, 0]
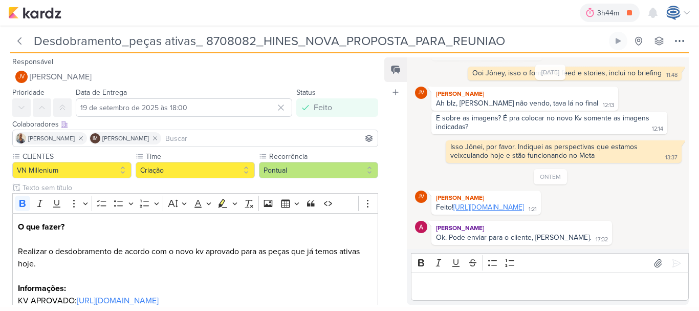
click at [481, 203] on link "https://drive.google.com/drive/folders/1CSYKcmUYLua4L-VViDKjUhjfN6QqntwR?usp=sh…" at bounding box center [488, 207] width 71 height 9
drag, startPoint x: 546, startPoint y: 35, endPoint x: 36, endPoint y: 32, distance: 510.3
click at [36, 32] on input "Desdobramento_peças ativas_ 8708082_HINES_NOVA_PROPOSTA_PARA_REUNIAO" at bounding box center [319, 41] width 576 height 18
click at [38, 13] on img at bounding box center [34, 13] width 53 height 12
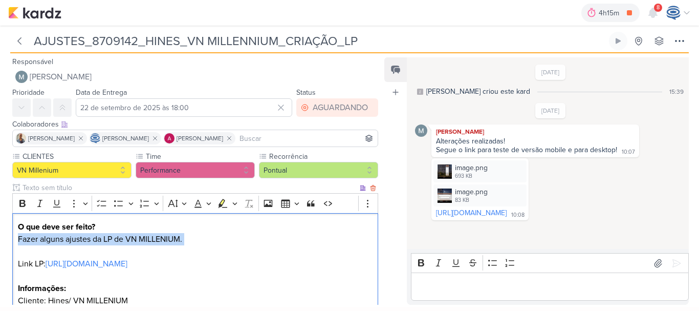
drag, startPoint x: 239, startPoint y: 257, endPoint x: 230, endPoint y: 237, distance: 21.8
click at [230, 237] on p "Fazer alguns ajustes da LP de VN MILLENIUM. ⁠⁠⁠⁠⁠⁠⁠ Link LP: [URL][DOMAIN_NAME]" at bounding box center [195, 251] width 355 height 37
click at [230, 237] on p "Fazer alguns ajustes da LP de VN MILLENIUM. Link LP: [URL][DOMAIN_NAME]" at bounding box center [195, 251] width 355 height 37
